Goal: Task Accomplishment & Management: Use online tool/utility

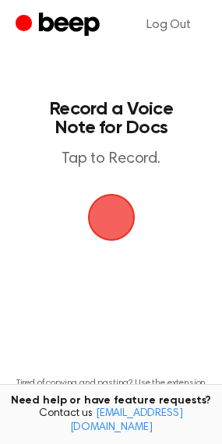
click at [114, 211] on span "button" at bounding box center [112, 217] width 44 height 44
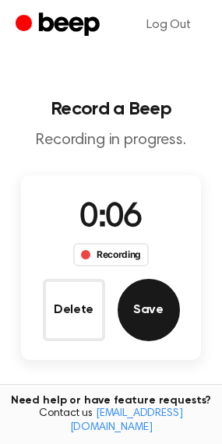
click at [150, 310] on button "Save" at bounding box center [149, 310] width 62 height 62
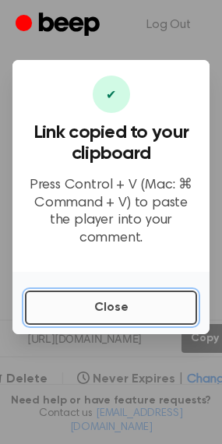
click at [134, 290] on button "Close" at bounding box center [111, 307] width 172 height 34
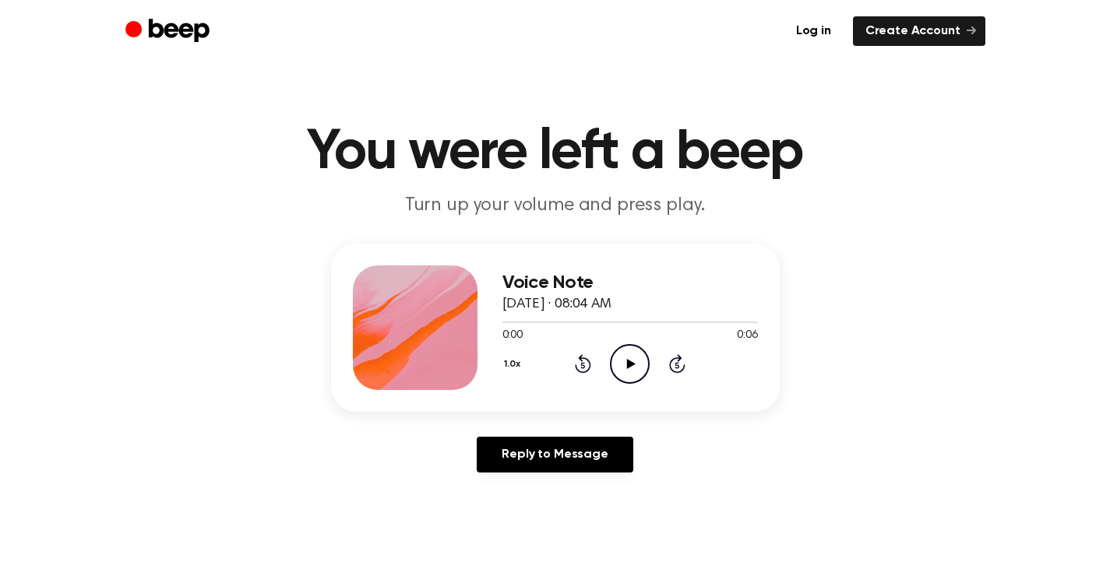
click at [640, 361] on icon "Play Audio" at bounding box center [630, 364] width 40 height 40
click at [627, 362] on icon at bounding box center [629, 364] width 7 height 10
